Goal: Complete application form

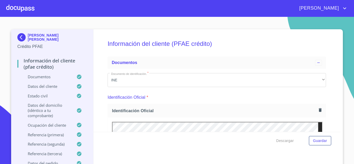
scroll to position [2333, 0]
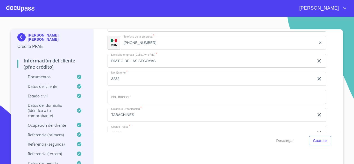
click at [21, 9] on div at bounding box center [20, 8] width 28 height 17
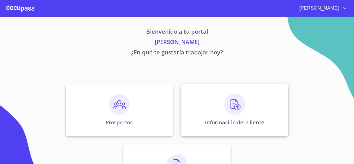
click at [231, 104] on img at bounding box center [234, 104] width 21 height 21
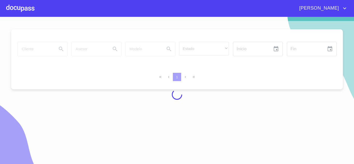
click at [23, 46] on div at bounding box center [177, 94] width 354 height 147
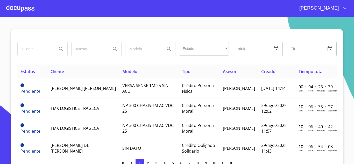
click at [27, 50] on input "search" at bounding box center [35, 49] width 35 height 14
type input "[PERSON_NAME]"
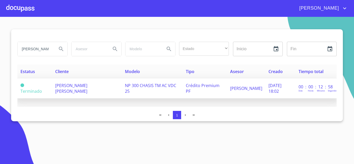
click at [82, 87] on span "[PERSON_NAME] [PERSON_NAME]" at bounding box center [71, 88] width 32 height 11
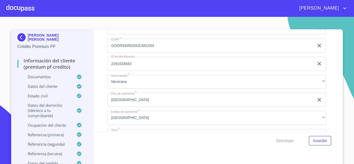
click at [142, 33] on input "GODR930502DR8" at bounding box center [211, 28] width 207 height 14
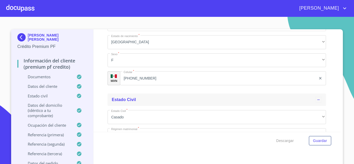
scroll to position [1659, 0]
click at [149, 82] on input "[PHONE_NUMBER]" at bounding box center [218, 76] width 196 height 14
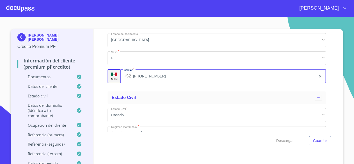
click at [149, 82] on input "[PHONE_NUMBER]" at bounding box center [224, 76] width 183 height 14
click at [20, 9] on div at bounding box center [20, 8] width 28 height 17
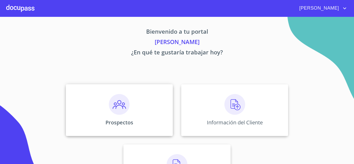
click at [122, 105] on img at bounding box center [119, 104] width 21 height 21
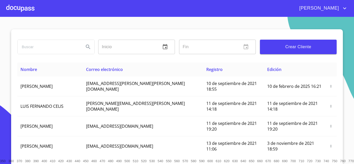
click at [33, 50] on input "search" at bounding box center [49, 47] width 62 height 14
type input "[PERSON_NAME]"
click at [86, 46] on icon "Search" at bounding box center [88, 47] width 6 height 6
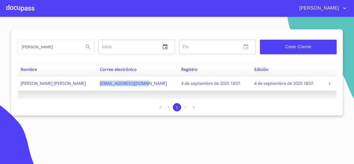
drag, startPoint x: 86, startPoint y: 84, endPoint x: 136, endPoint y: 83, distance: 49.8
click at [136, 83] on td "[EMAIL_ADDRESS][DOMAIN_NAME]" at bounding box center [137, 83] width 81 height 14
copy span "[EMAIL_ADDRESS][DOMAIN_NAME]"
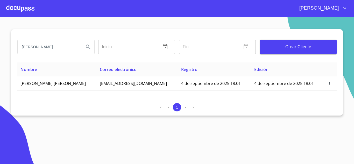
drag, startPoint x: 125, startPoint y: 94, endPoint x: 129, endPoint y: 92, distance: 4.1
click at [125, 94] on div "Nombre Correo electrónico Registro Edición [PERSON_NAME] [PERSON_NAME] [PERSON_…" at bounding box center [176, 80] width 319 height 37
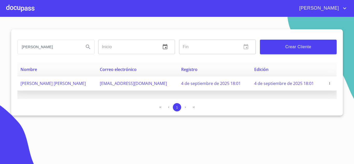
click at [133, 84] on span "[EMAIL_ADDRESS][DOMAIN_NAME]" at bounding box center [133, 84] width 67 height 6
drag, startPoint x: 137, startPoint y: 86, endPoint x: 87, endPoint y: 87, distance: 49.8
click at [97, 87] on td "[EMAIL_ADDRESS][DOMAIN_NAME]" at bounding box center [137, 83] width 81 height 14
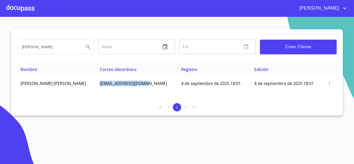
copy span "[EMAIL_ADDRESS][DOMAIN_NAME]"
click at [16, 8] on div at bounding box center [20, 8] width 28 height 17
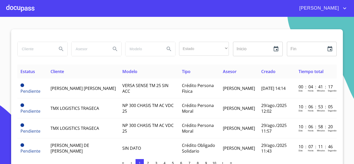
click at [36, 48] on input "search" at bounding box center [35, 49] width 35 height 14
type input "[PERSON_NAME]"
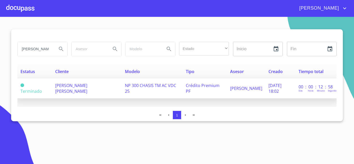
click at [72, 88] on span "[PERSON_NAME] [PERSON_NAME]" at bounding box center [71, 88] width 32 height 11
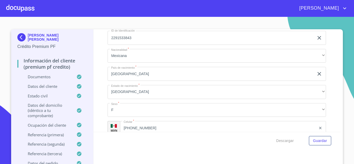
scroll to position [1581, 0]
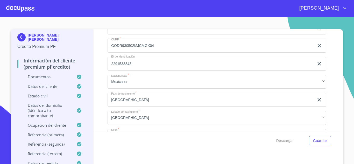
click at [144, 35] on input "GODR930502DR8" at bounding box center [211, 28] width 207 height 14
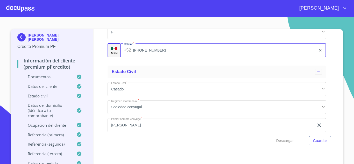
click at [153, 55] on input "[PHONE_NUMBER]" at bounding box center [224, 50] width 183 height 14
click at [16, 8] on div at bounding box center [20, 8] width 28 height 17
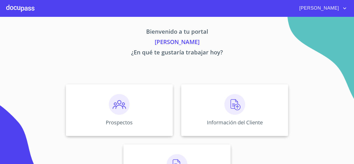
click at [340, 11] on span "[PERSON_NAME]" at bounding box center [318, 8] width 46 height 8
click at [339, 12] on li "Salir" at bounding box center [339, 10] width 17 height 9
click at [233, 107] on img at bounding box center [234, 104] width 21 height 21
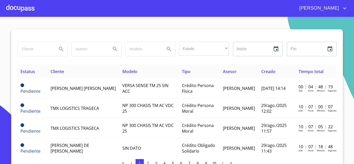
click at [30, 51] on input "search" at bounding box center [35, 49] width 35 height 14
type input "GLORIA BERENICE DIAZ"
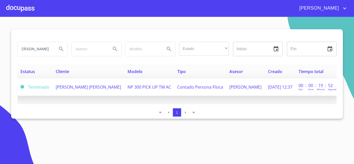
click at [75, 88] on span "GLORIA BERENICE DIAZ MEZA" at bounding box center [88, 87] width 65 height 6
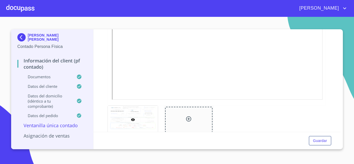
scroll to position [181, 0]
click at [20, 8] on div at bounding box center [20, 8] width 28 height 17
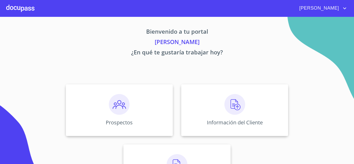
click at [335, 10] on span "[PERSON_NAME]" at bounding box center [318, 8] width 46 height 8
click at [338, 11] on li "Salir" at bounding box center [339, 10] width 17 height 9
